Goal: Register for event/course

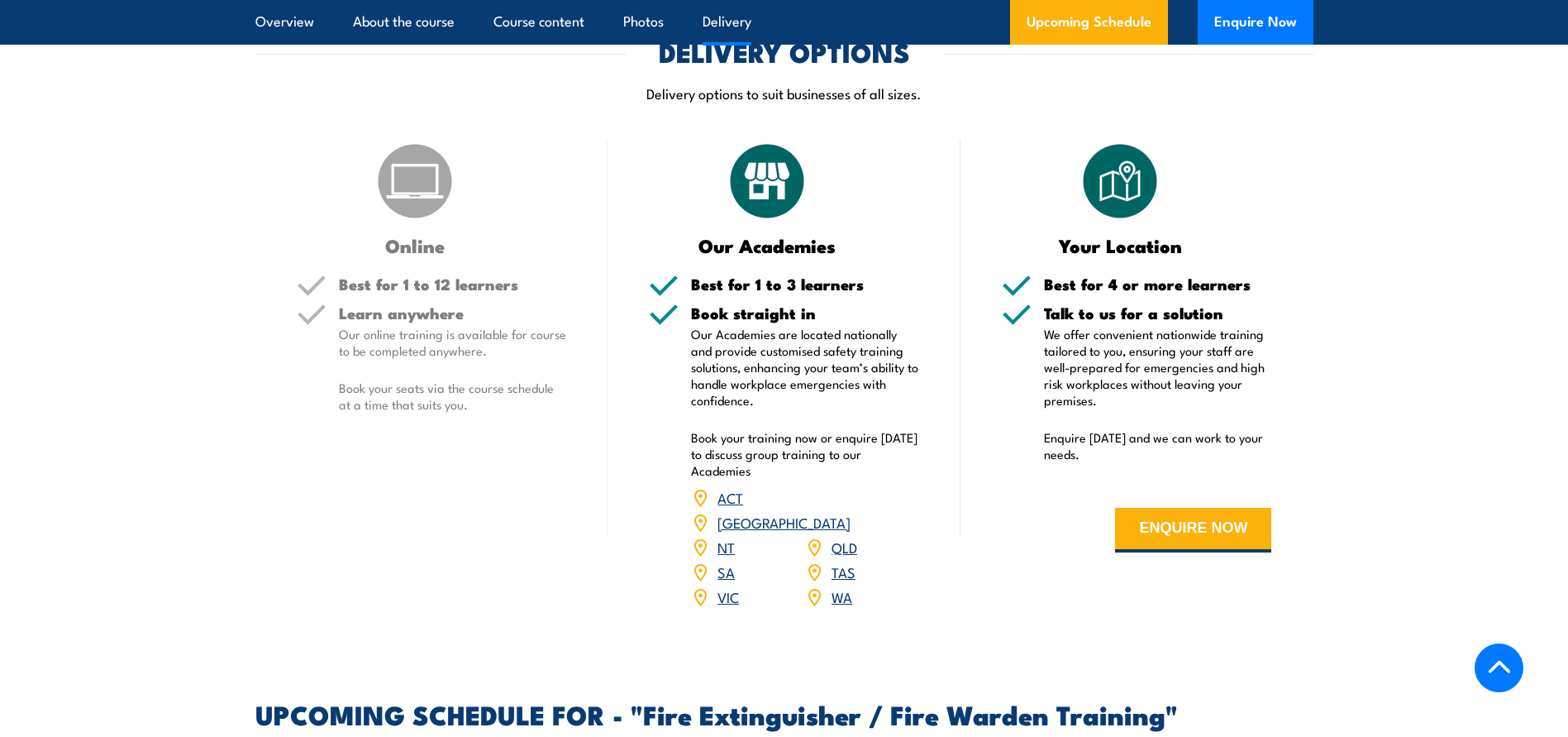
scroll to position [2237, 0]
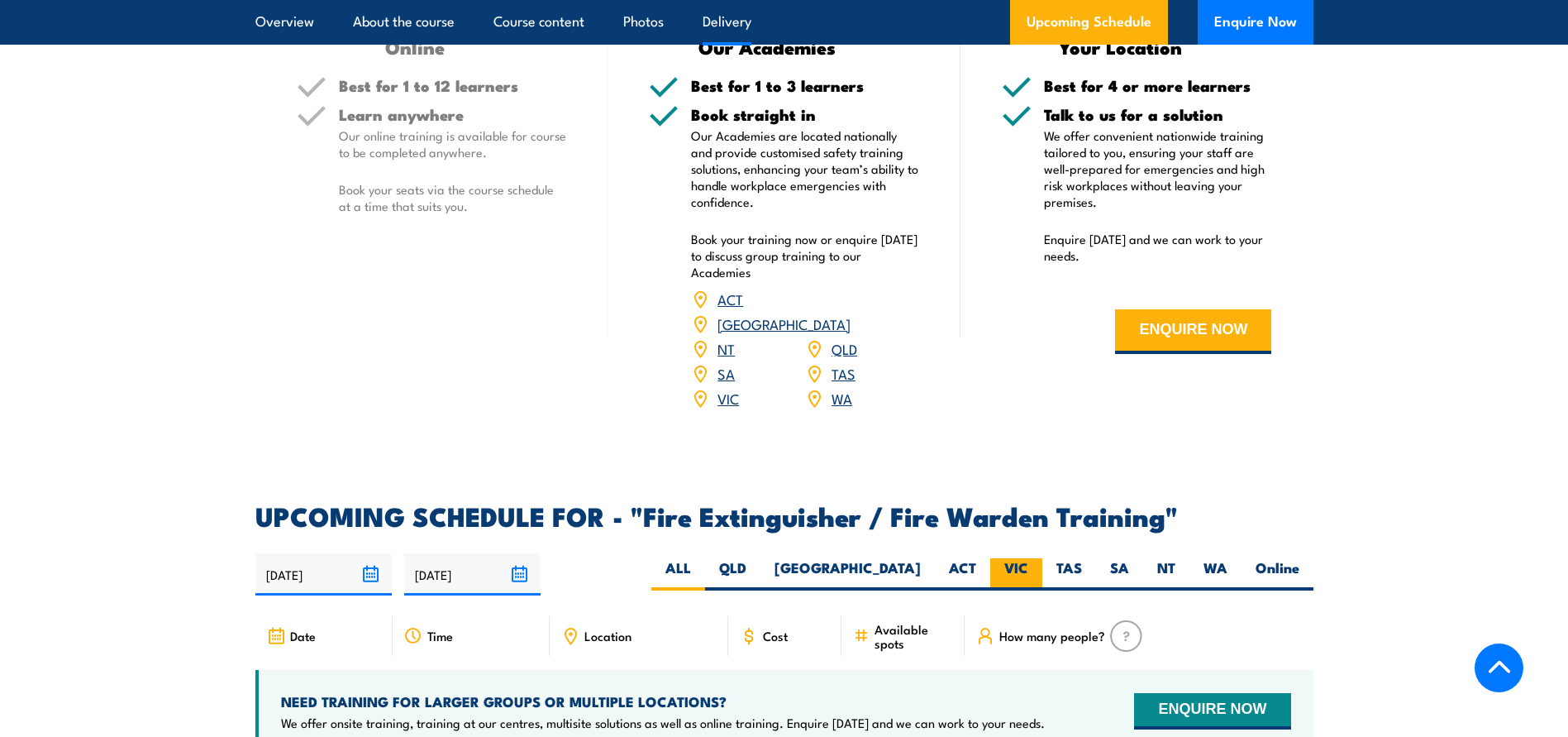
click at [1011, 558] on label "VIC" at bounding box center [1017, 574] width 52 height 32
click at [1029, 558] on input "VIC" at bounding box center [1034, 563] width 11 height 11
radio input "true"
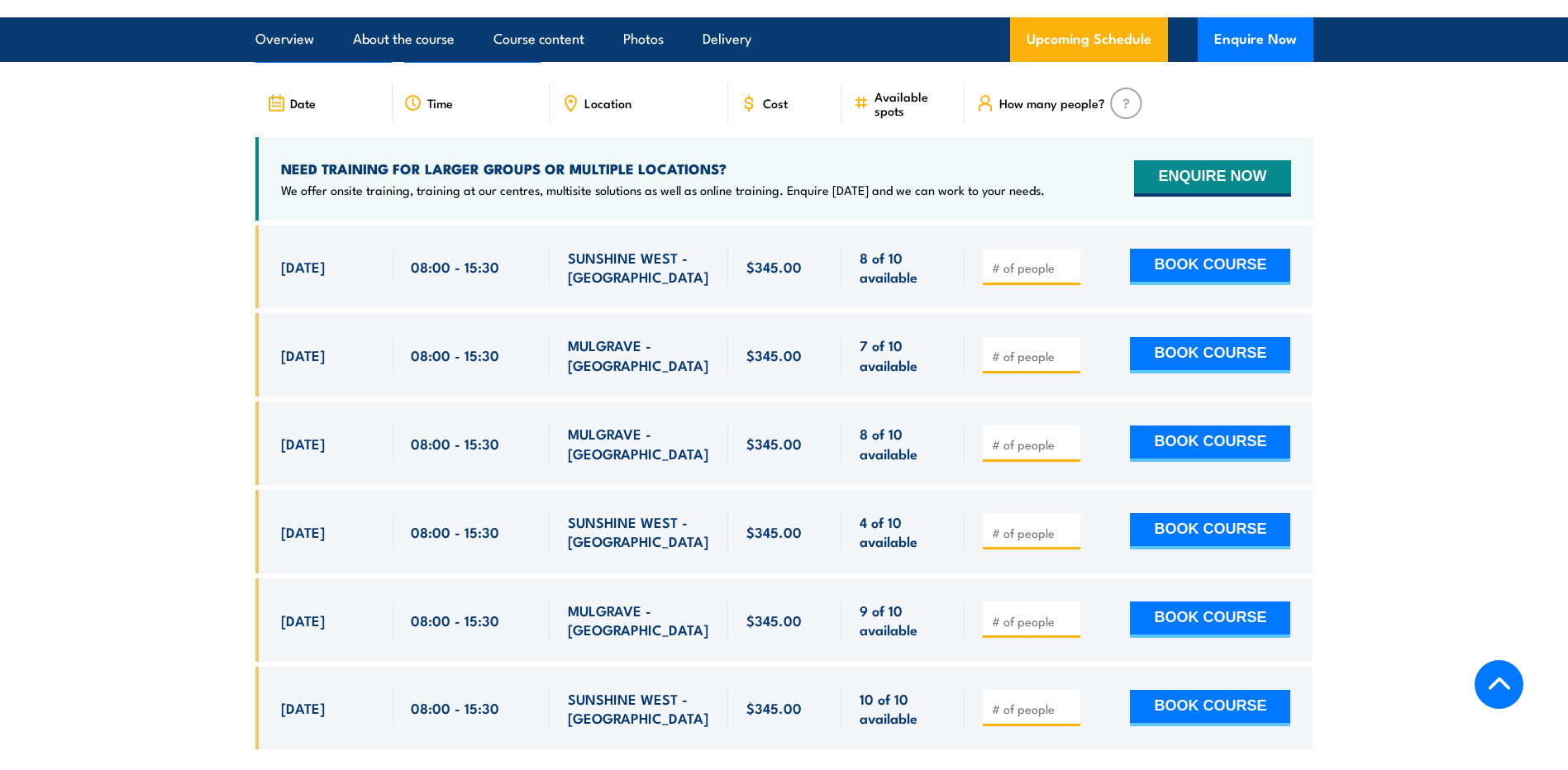
scroll to position [2757, 0]
